Goal: Task Accomplishment & Management: Complete application form

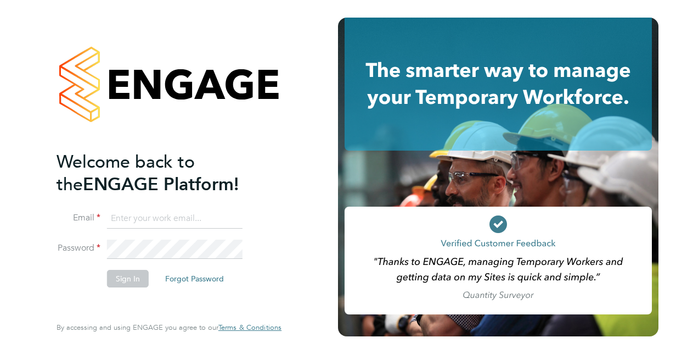
click at [172, 216] on input at bounding box center [175, 219] width 136 height 20
type input "[EMAIL_ADDRESS][DOMAIN_NAME]"
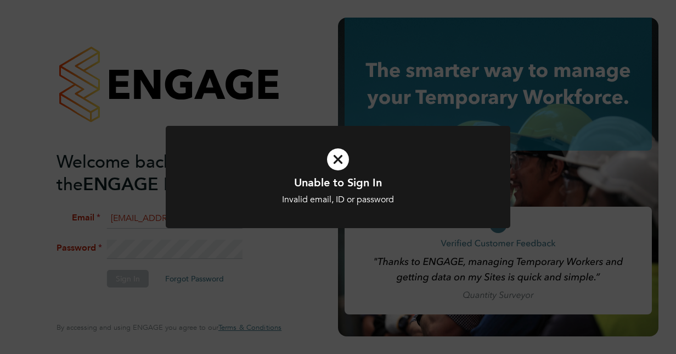
click at [342, 167] on icon at bounding box center [337, 159] width 285 height 43
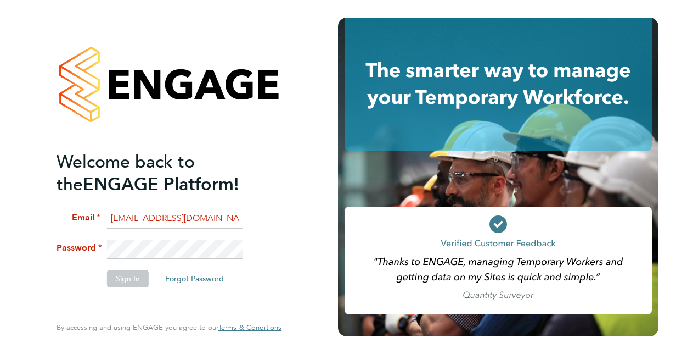
click at [64, 245] on li "Password" at bounding box center [164, 254] width 214 height 30
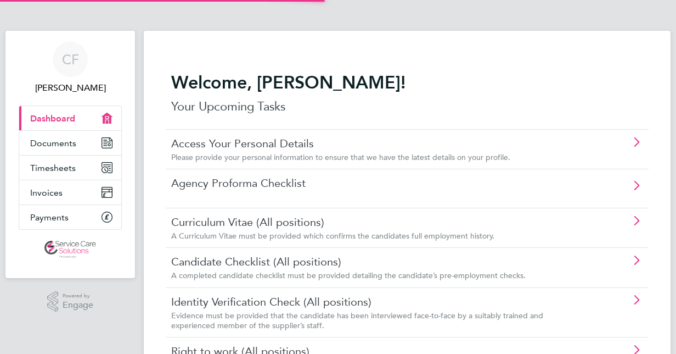
scroll to position [9, 0]
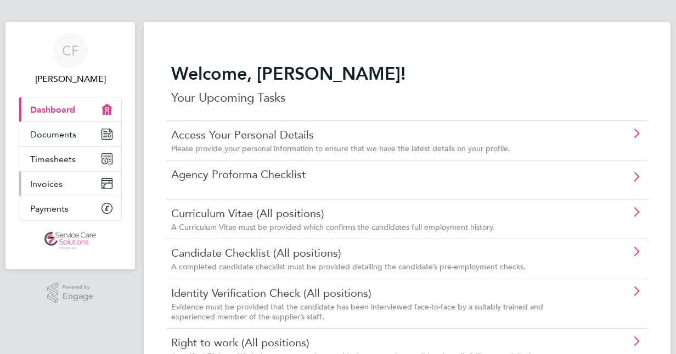
click at [61, 190] on link "Invoices" at bounding box center [70, 183] width 102 height 24
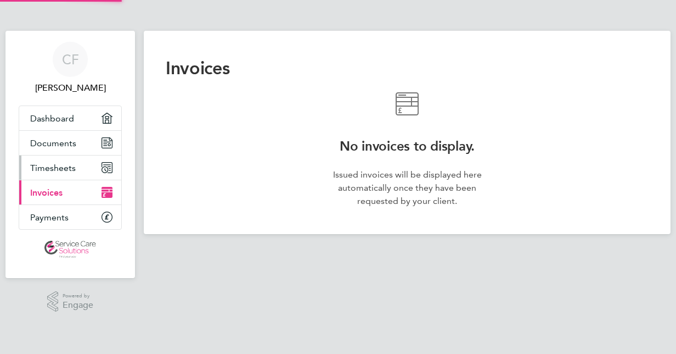
click at [66, 176] on link "Timesheets" at bounding box center [70, 167] width 102 height 24
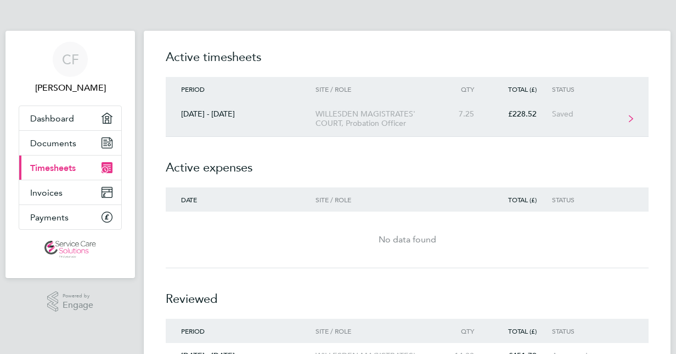
click at [417, 117] on div "WILLESDEN MAGISTRATES' COURT, Probation Officer" at bounding box center [379, 118] width 126 height 19
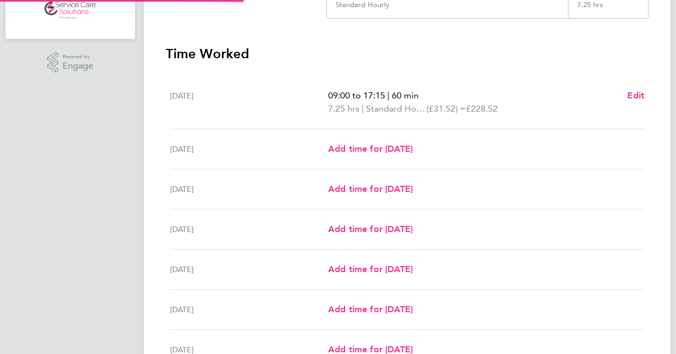
scroll to position [243, 0]
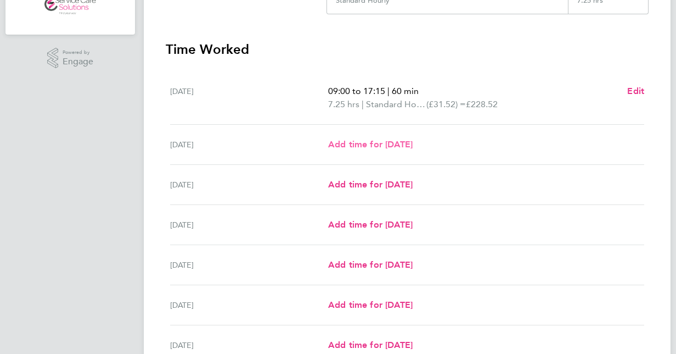
click at [371, 145] on span "Add time for Tue 30 Sep" at bounding box center [370, 144] width 85 height 10
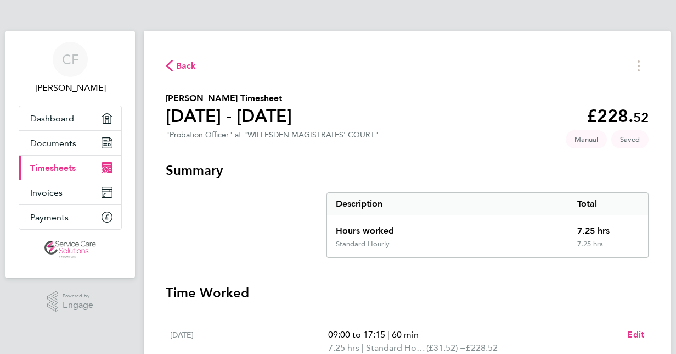
select select "30"
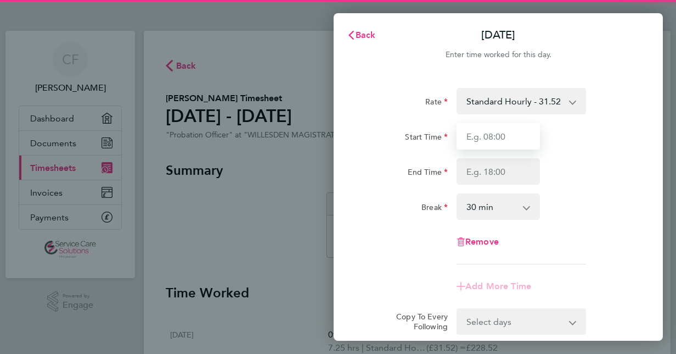
click at [501, 146] on input "Start Time" at bounding box center [498, 136] width 83 height 26
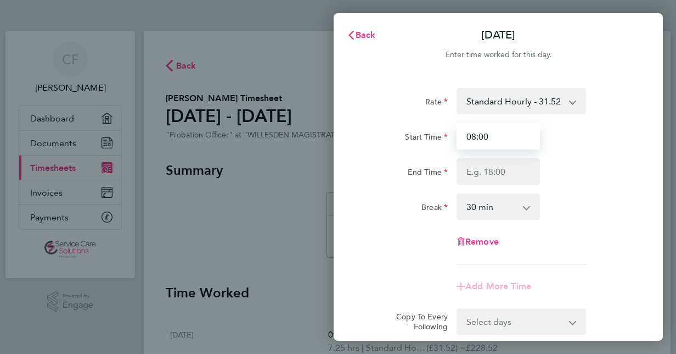
type input "08:00"
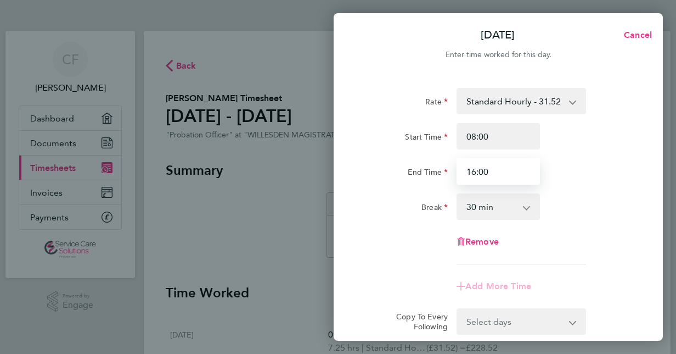
type input "16:00"
click at [612, 194] on div "Break 0 min 15 min 30 min 45 min 60 min 75 min 90 min" at bounding box center [498, 206] width 277 height 26
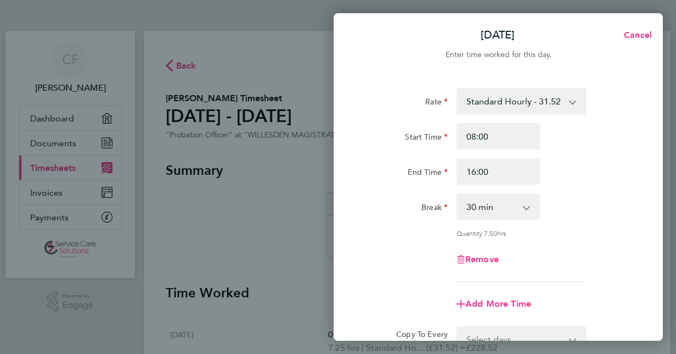
scroll to position [142, 0]
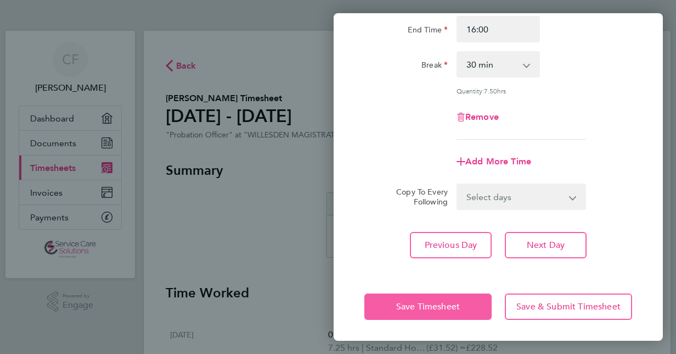
click at [416, 295] on button "Save Timesheet" at bounding box center [428, 306] width 127 height 26
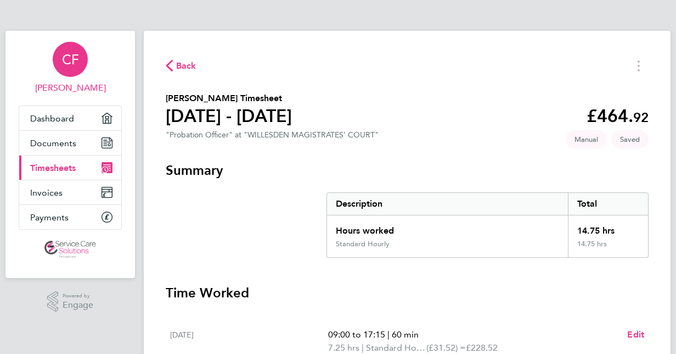
click at [70, 68] on div "CF" at bounding box center [70, 59] width 35 height 35
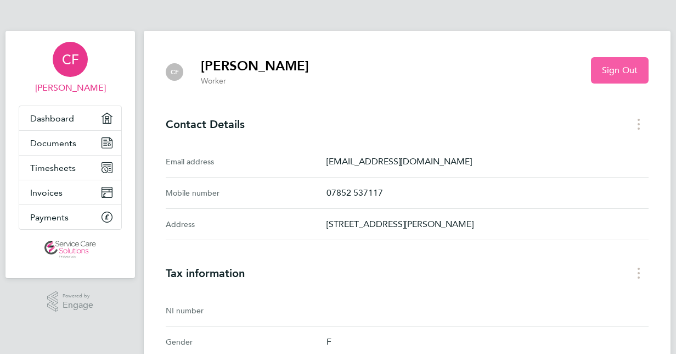
click at [616, 74] on span "Sign Out" at bounding box center [620, 70] width 36 height 11
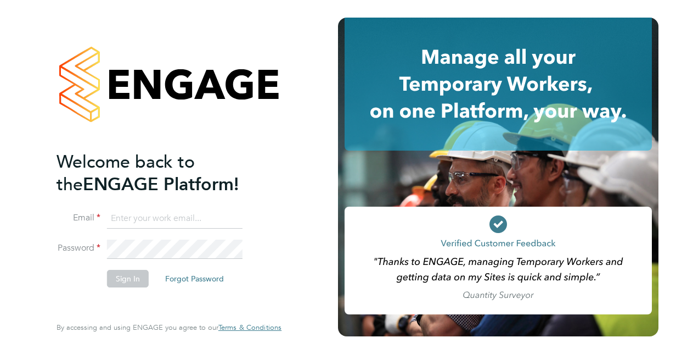
click at [153, 216] on input at bounding box center [175, 219] width 136 height 20
type input "[EMAIL_ADDRESS][DOMAIN_NAME]"
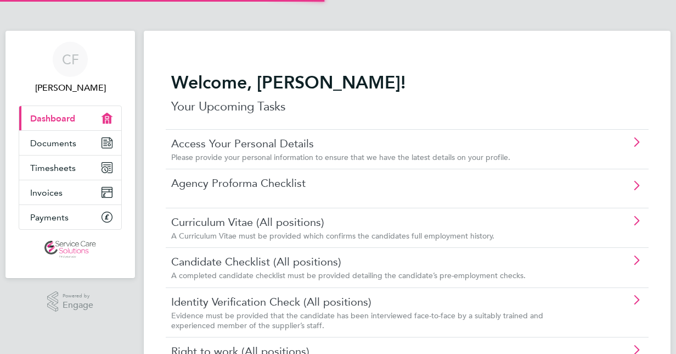
scroll to position [7, 0]
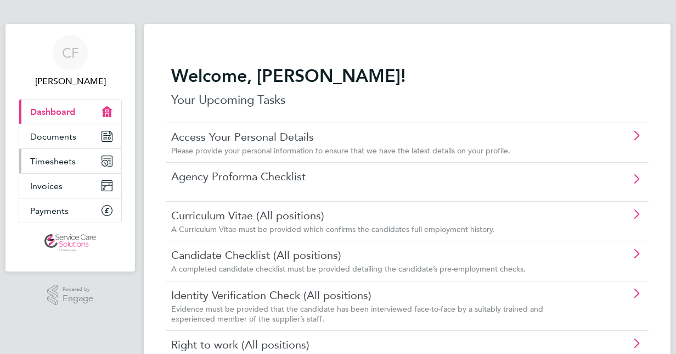
click at [48, 167] on link "Timesheets" at bounding box center [70, 161] width 102 height 24
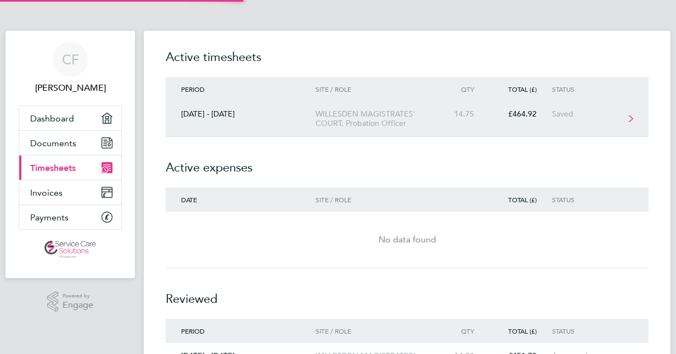
click at [286, 125] on link "29 Sept - 05 Oct 2025 WILLESDEN MAGISTRATES' COURT, Probation Officer 14.75 £46…" at bounding box center [407, 119] width 483 height 36
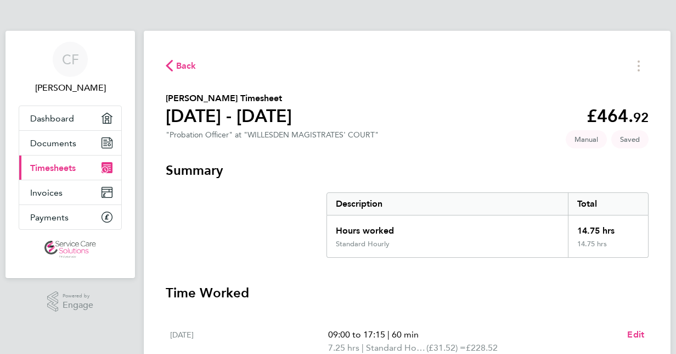
scroll to position [143, 0]
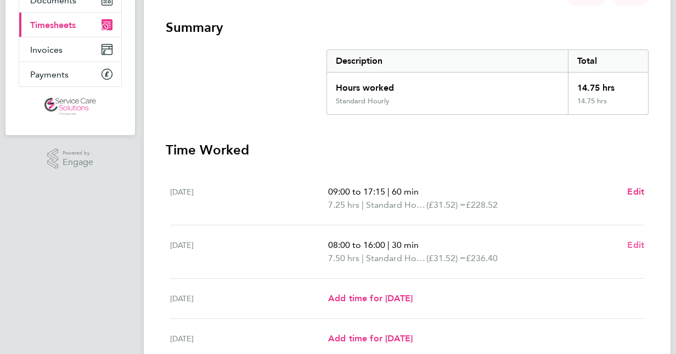
click at [637, 242] on span "Edit" at bounding box center [635, 244] width 17 height 10
select select "30"
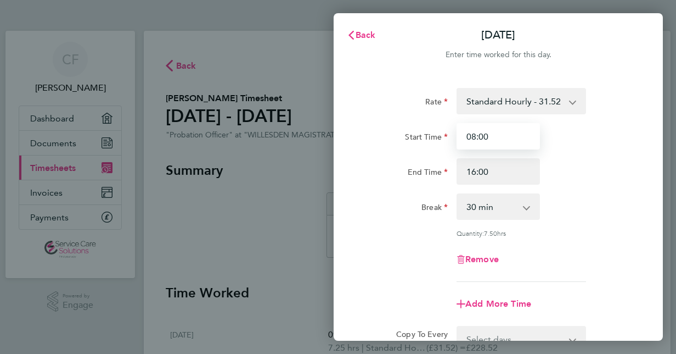
click at [507, 138] on input "08:00" at bounding box center [498, 136] width 83 height 26
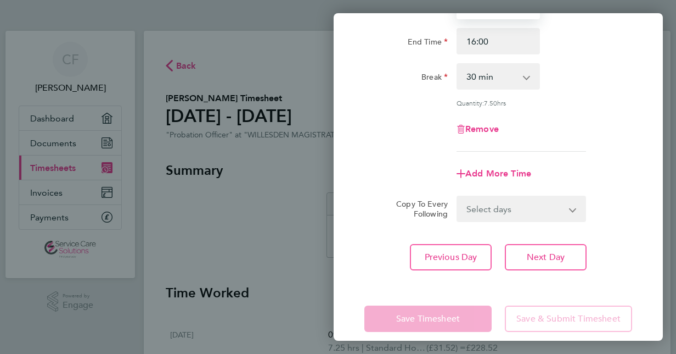
scroll to position [133, 0]
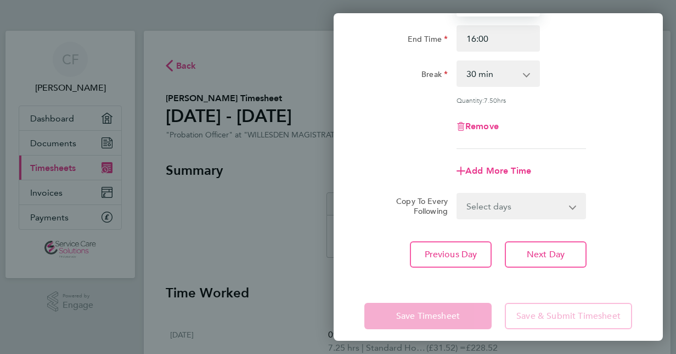
type input "08:15"
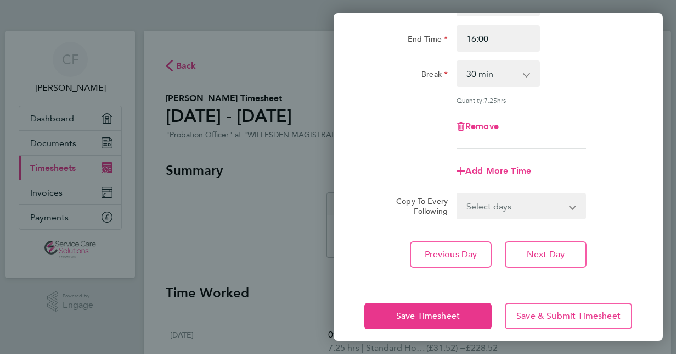
click at [590, 156] on app-timesheet-line-form-group "Rate Standard Hourly - 31.52 Start Time 08:15 End Time 16:00 Break 0 min 15 min…" at bounding box center [499, 69] width 268 height 229
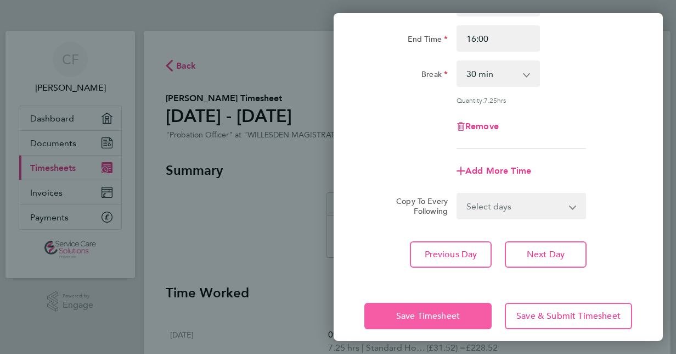
click at [434, 315] on span "Save Timesheet" at bounding box center [428, 315] width 64 height 11
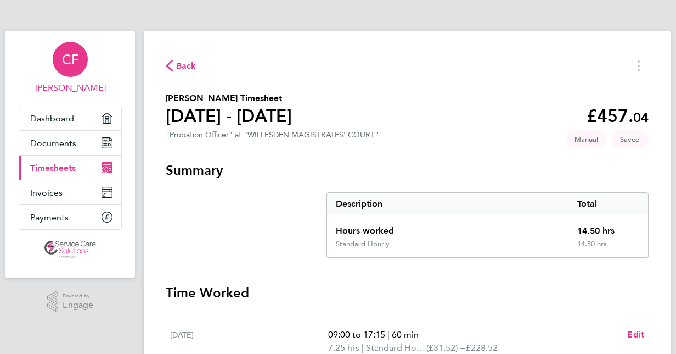
click at [42, 75] on link "CF Cleo Ferguson" at bounding box center [70, 68] width 103 height 53
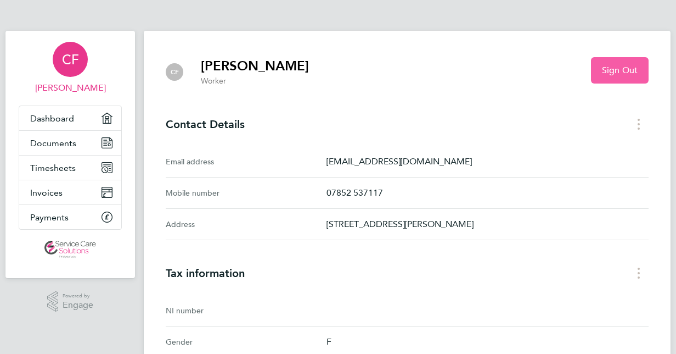
click at [622, 70] on span "Sign Out" at bounding box center [620, 70] width 36 height 11
